Goal: Browse casually

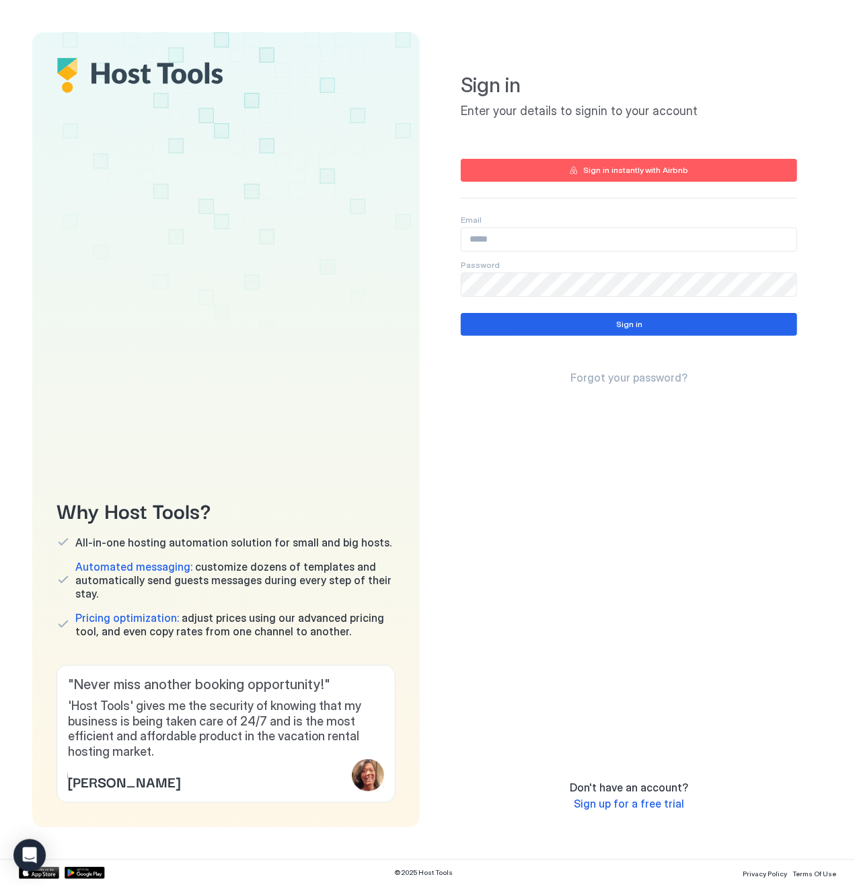
type input "**********"
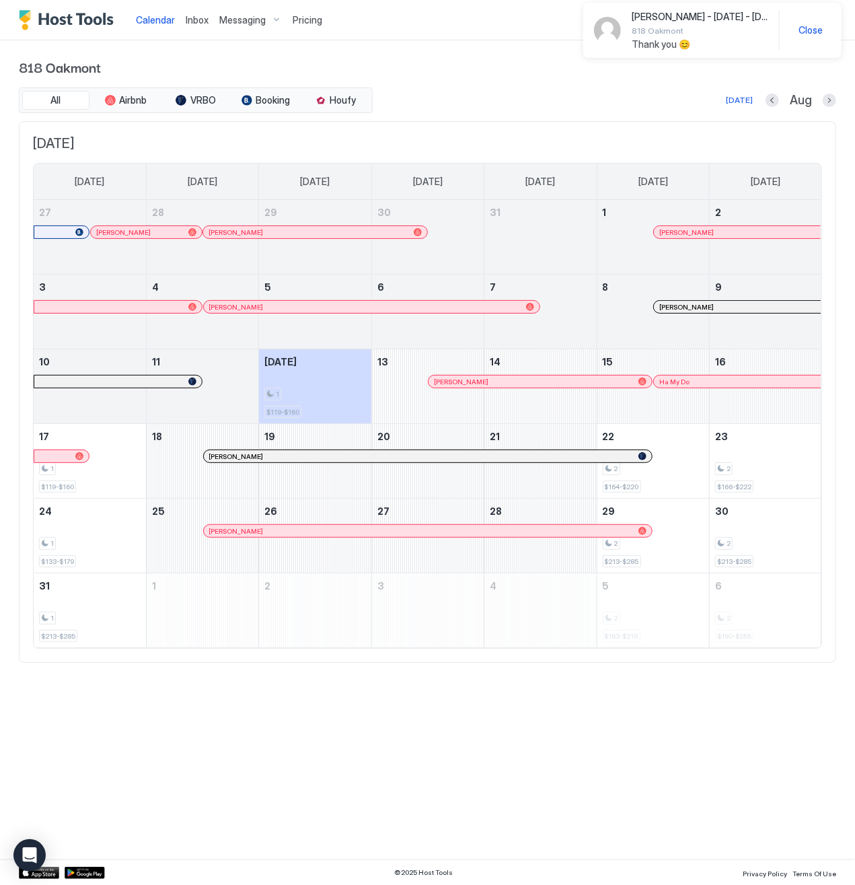
click at [814, 30] on span "Close" at bounding box center [811, 30] width 24 height 12
click at [836, 102] on button "Next month" at bounding box center [829, 100] width 13 height 13
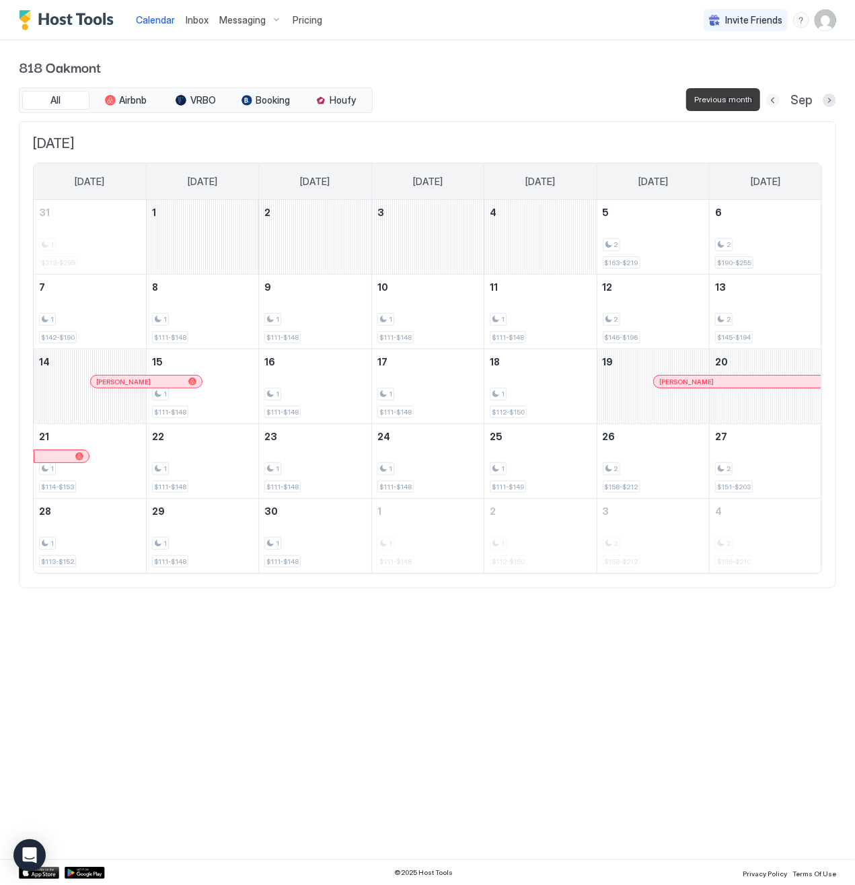
click at [775, 99] on button "Previous month" at bounding box center [773, 100] width 13 height 13
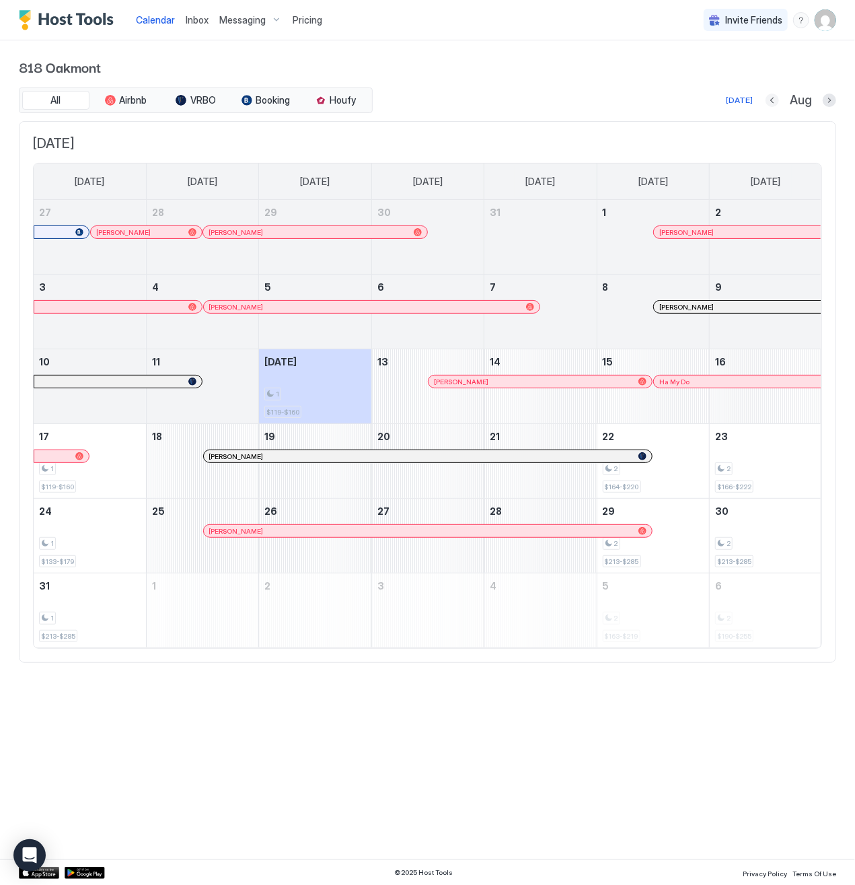
click at [773, 98] on button "Previous month" at bounding box center [772, 100] width 13 height 13
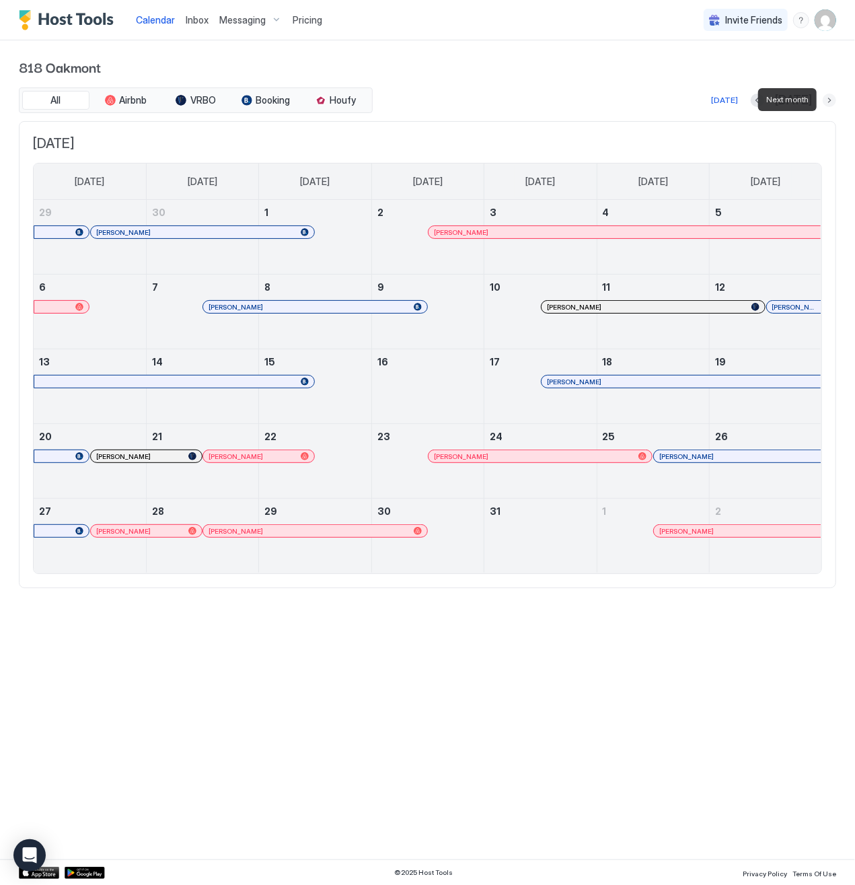
click at [833, 102] on button "Next month" at bounding box center [829, 100] width 13 height 13
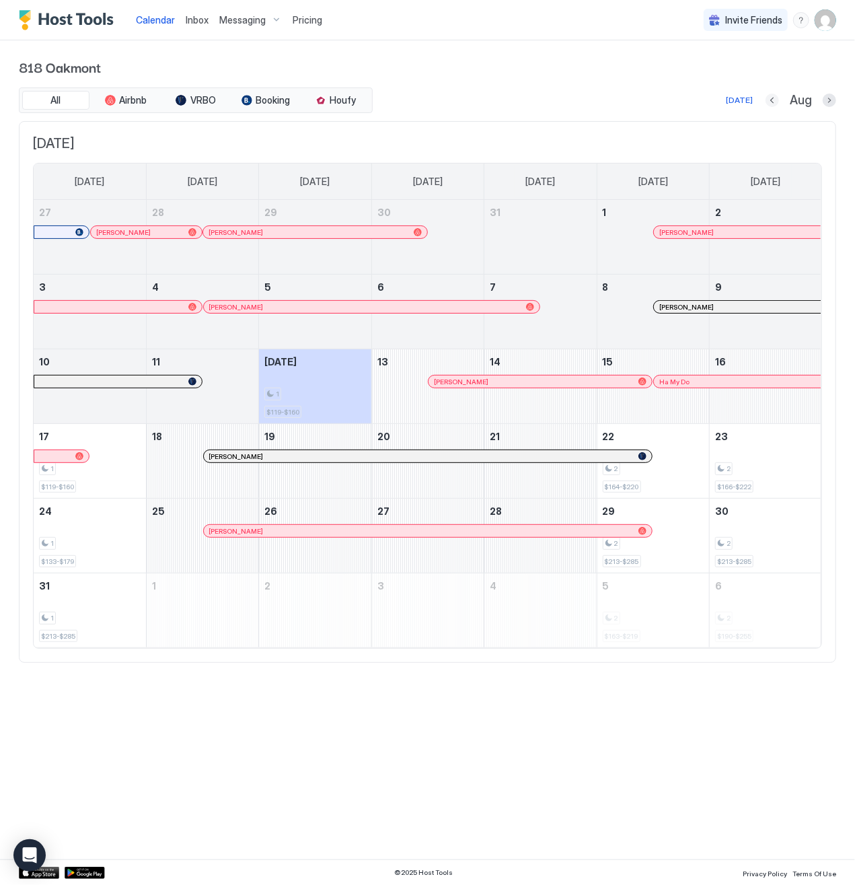
click at [774, 96] on button "Previous month" at bounding box center [772, 100] width 13 height 13
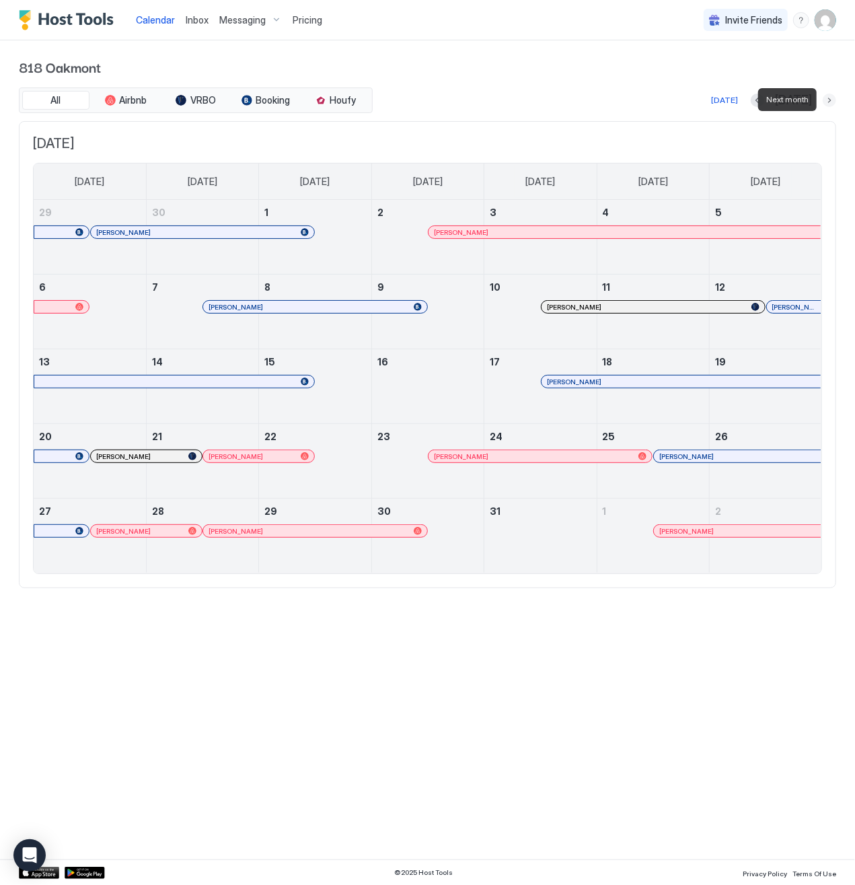
click at [826, 100] on button "Next month" at bounding box center [829, 100] width 13 height 13
